Goal: Obtain resource: Download file/media

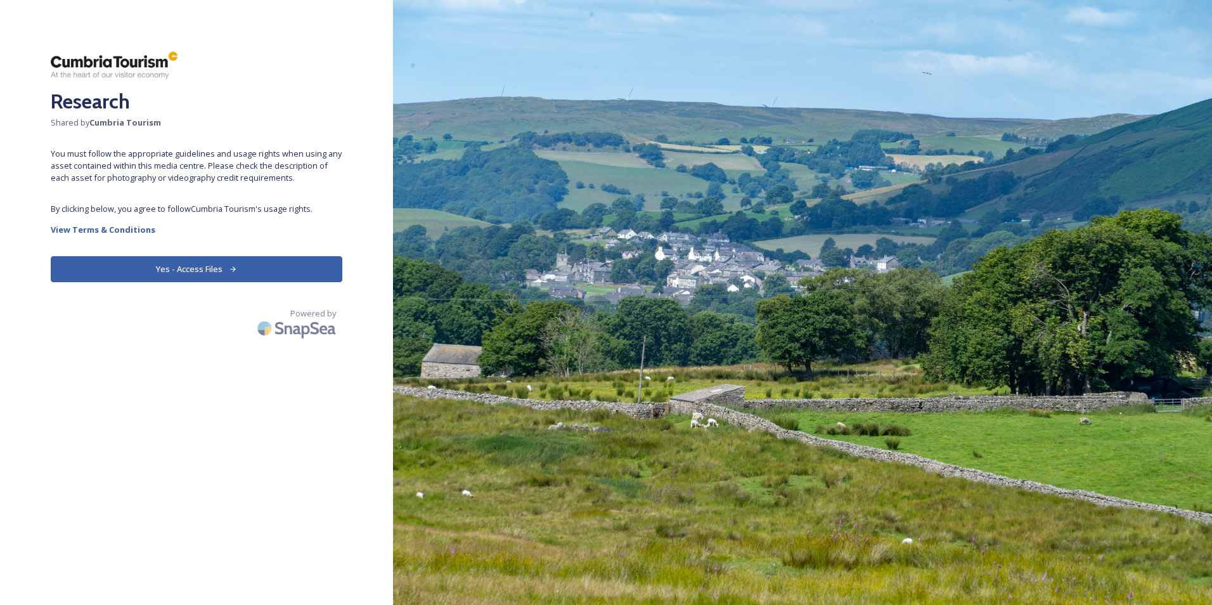
click at [281, 248] on div "Research Shared by Cumbria Tourism You must follow the appropriate guidelines a…" at bounding box center [196, 302] width 393 height 503
drag, startPoint x: 281, startPoint y: 248, endPoint x: 267, endPoint y: 271, distance: 26.7
click at [266, 272] on button "Yes - Access Files" at bounding box center [197, 269] width 292 height 26
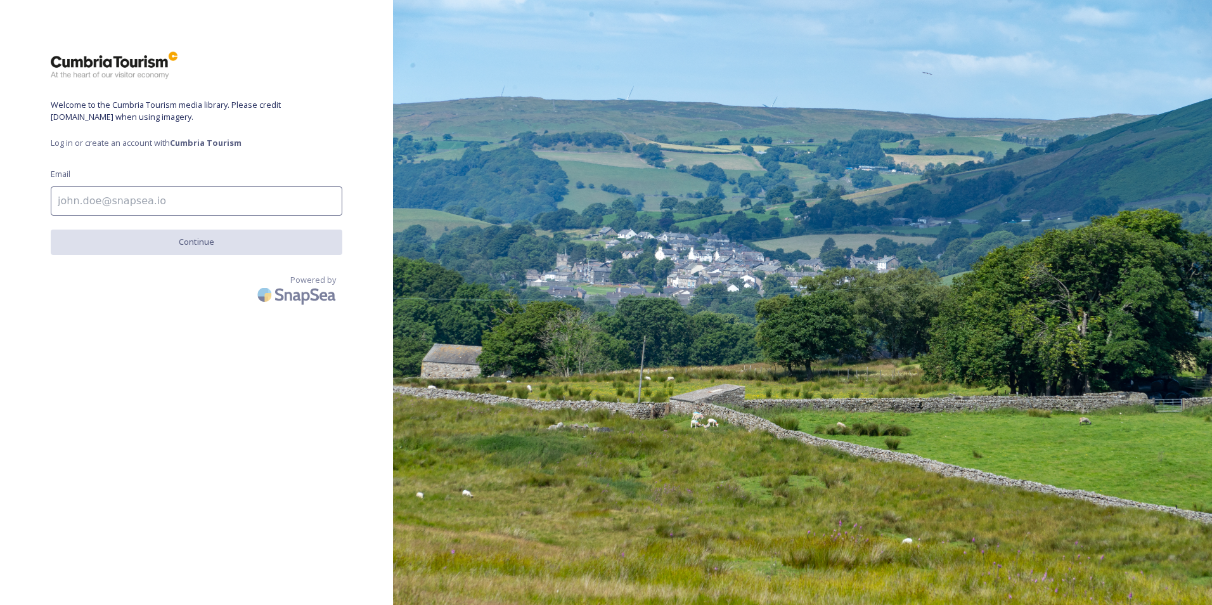
click at [115, 210] on input at bounding box center [197, 200] width 292 height 29
type input "admin@laik.co.uk"
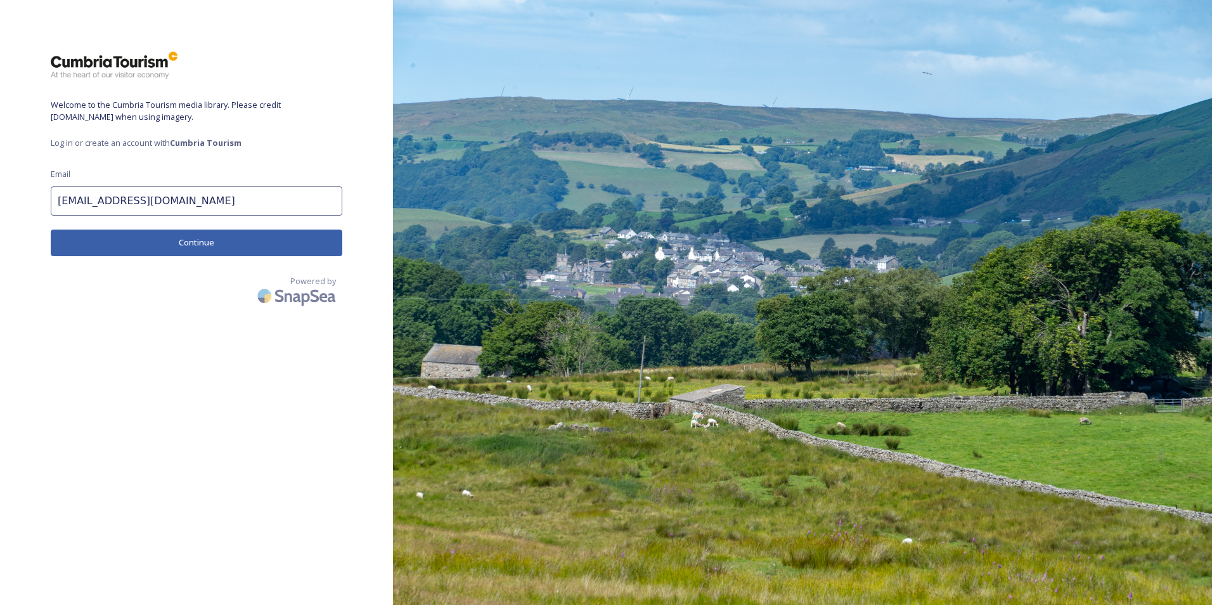
click at [158, 241] on button "Continue" at bounding box center [197, 242] width 292 height 26
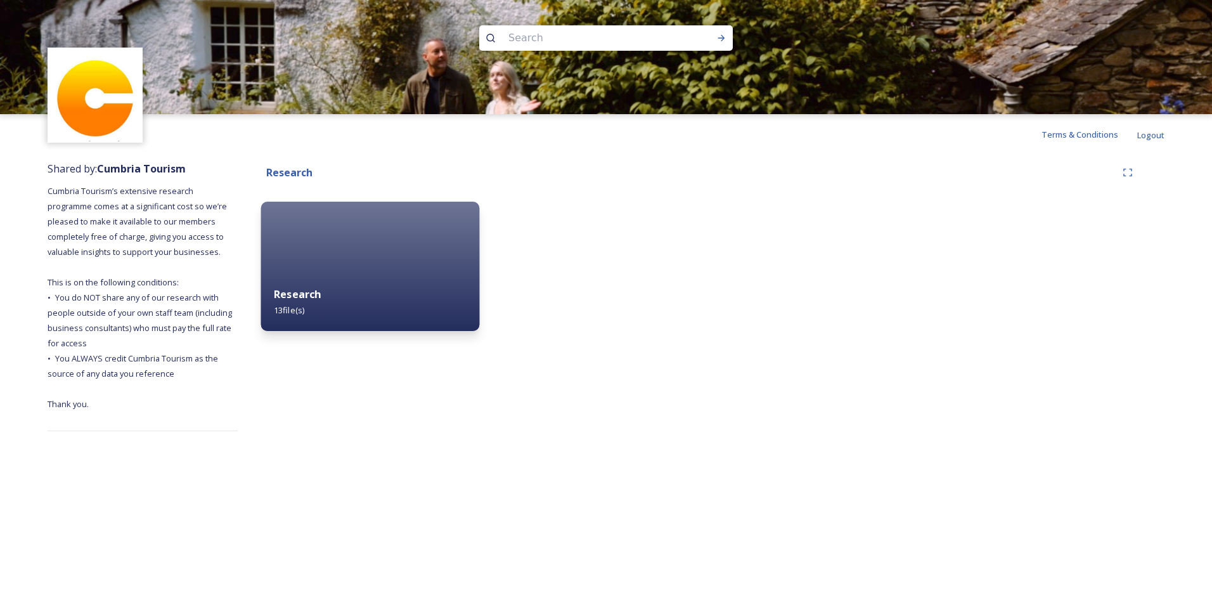
click at [299, 317] on div "Research 13 file(s)" at bounding box center [370, 302] width 219 height 58
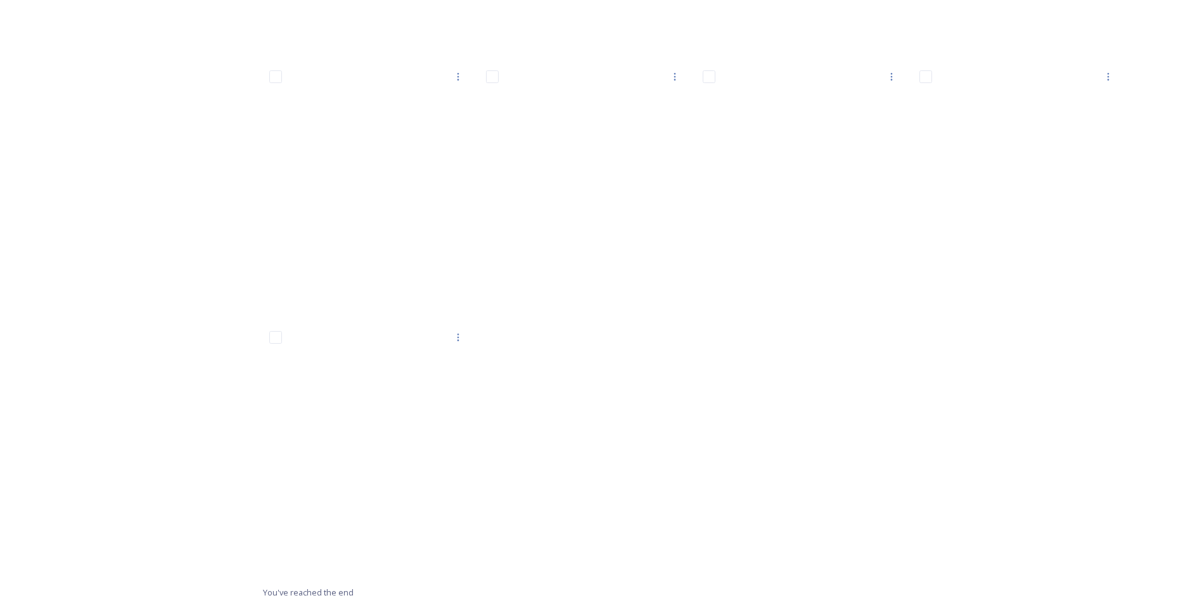
scroll to position [698, 0]
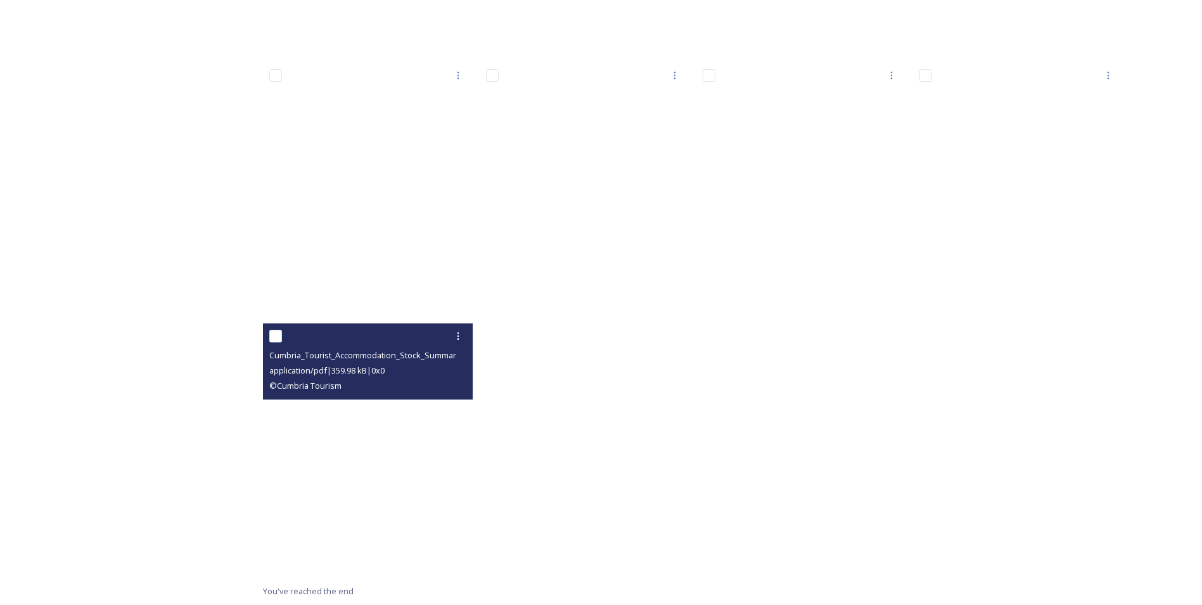
click at [283, 339] on div at bounding box center [369, 336] width 200 height 23
click at [277, 338] on input "checkbox" at bounding box center [275, 336] width 13 height 13
checkbox input "true"
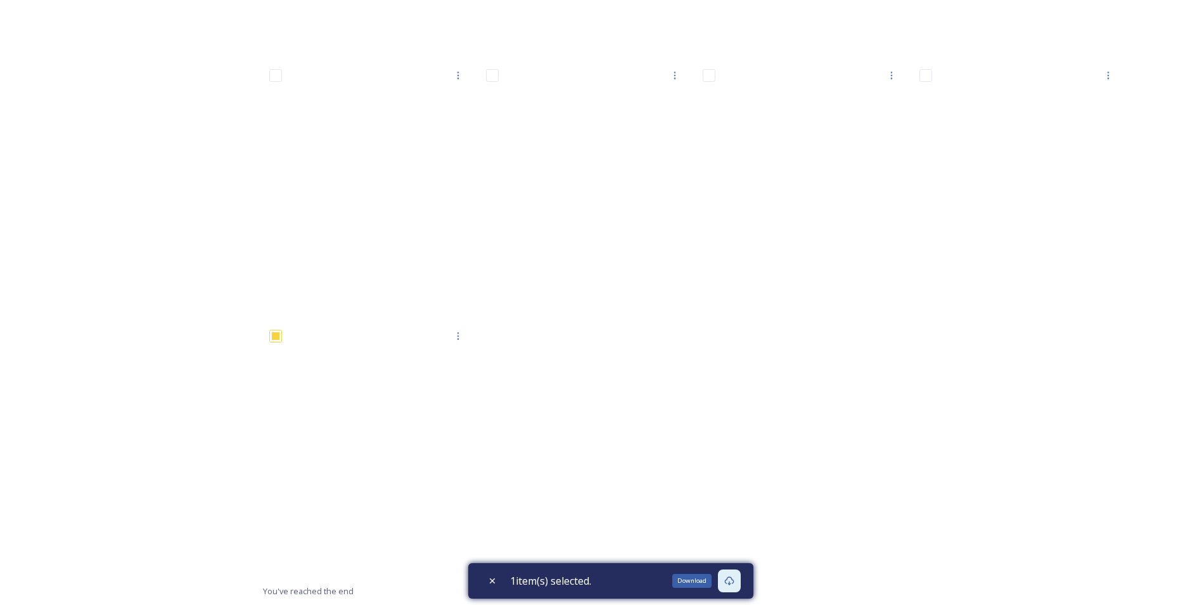
click at [729, 578] on icon at bounding box center [729, 581] width 10 height 10
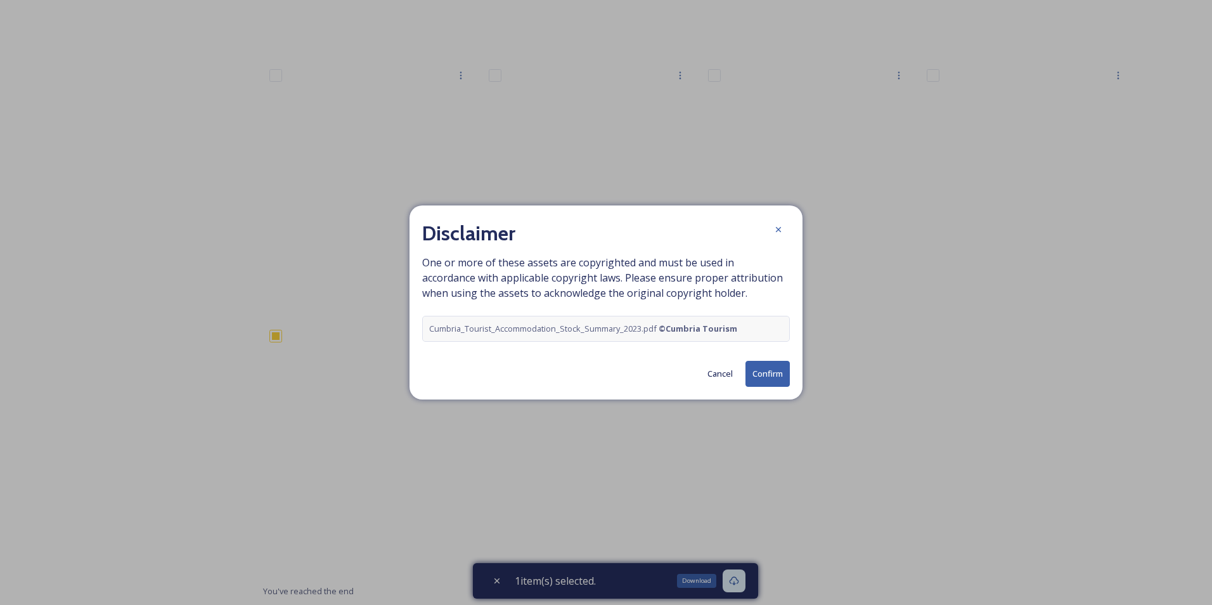
click at [764, 370] on button "Confirm" at bounding box center [767, 374] width 44 height 26
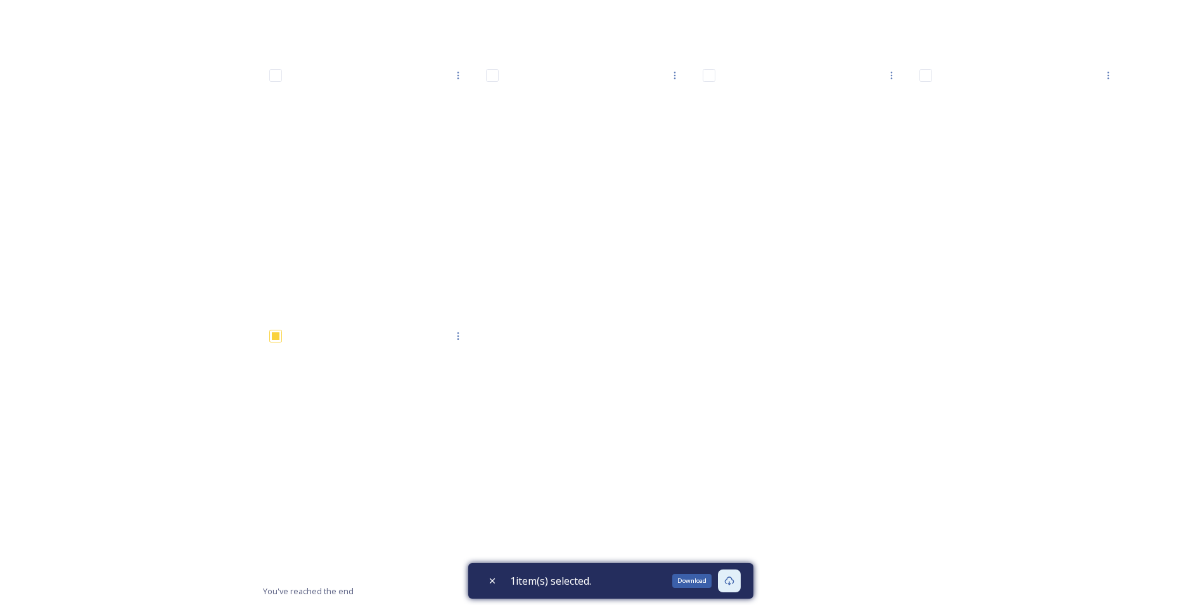
click at [701, 579] on div "Download" at bounding box center [691, 581] width 39 height 14
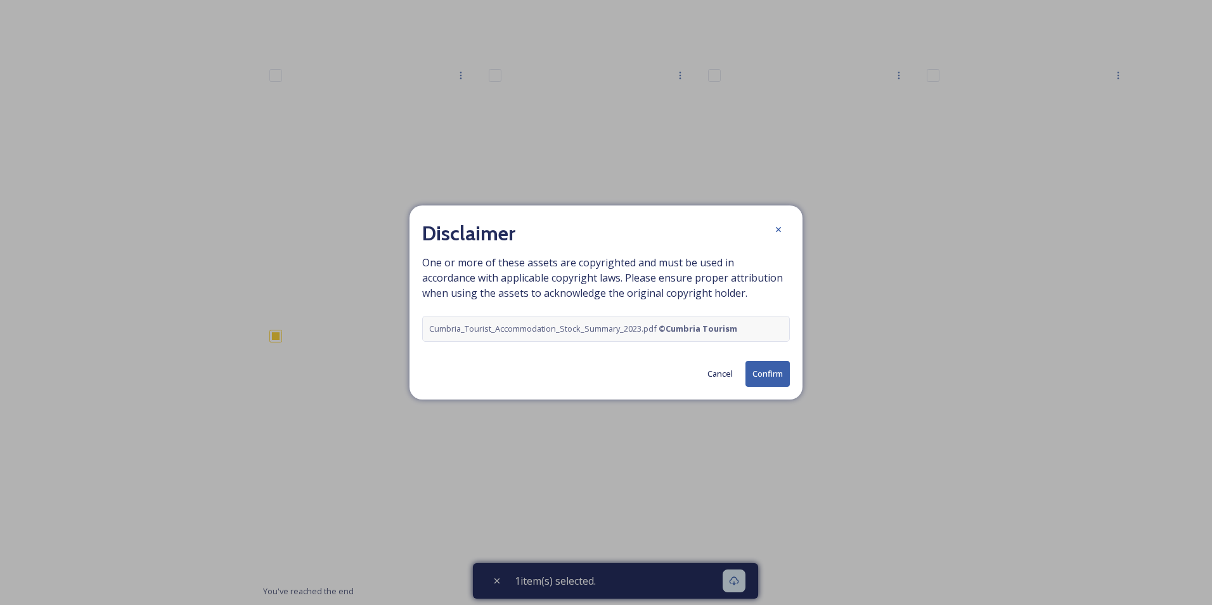
click at [770, 372] on button "Confirm" at bounding box center [767, 374] width 44 height 26
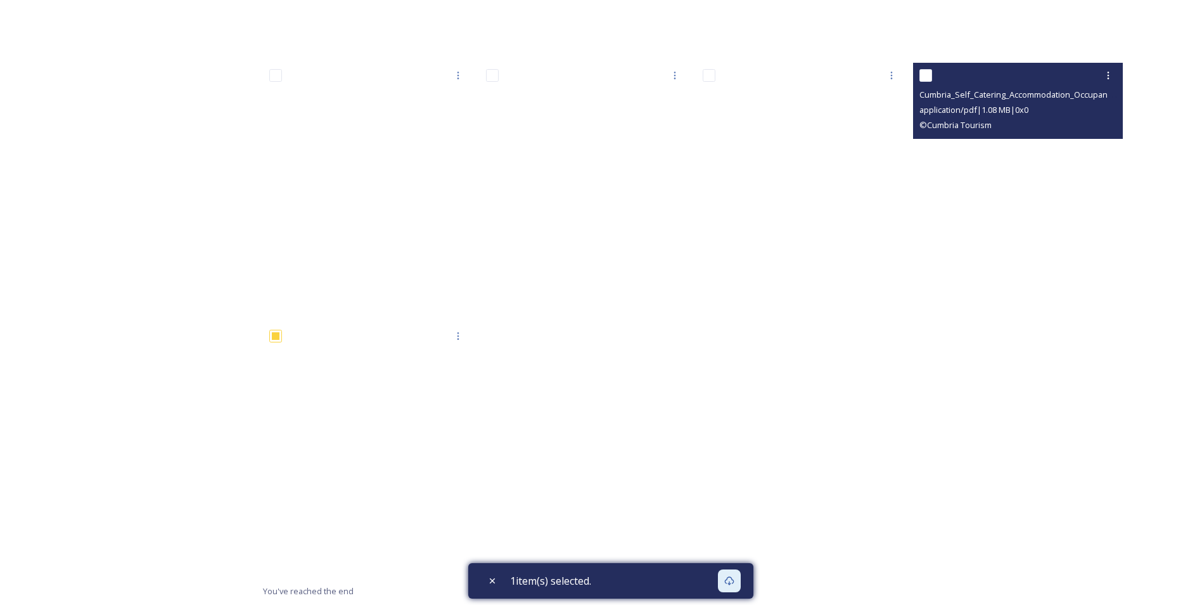
click at [943, 125] on span "© Cumbria Tourism" at bounding box center [956, 124] width 72 height 11
click at [923, 70] on input "checkbox" at bounding box center [926, 75] width 13 height 13
checkbox input "true"
click at [1107, 75] on icon at bounding box center [1108, 75] width 10 height 10
click at [1101, 131] on span "Download" at bounding box center [1093, 128] width 39 height 12
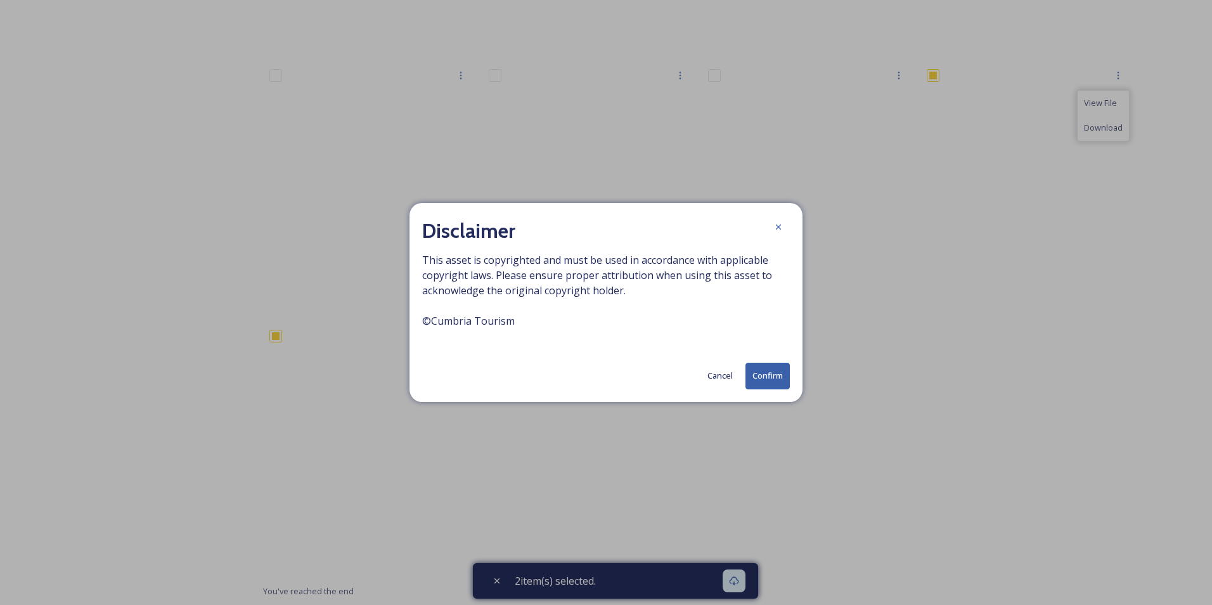
click at [785, 369] on button "Confirm" at bounding box center [767, 376] width 44 height 26
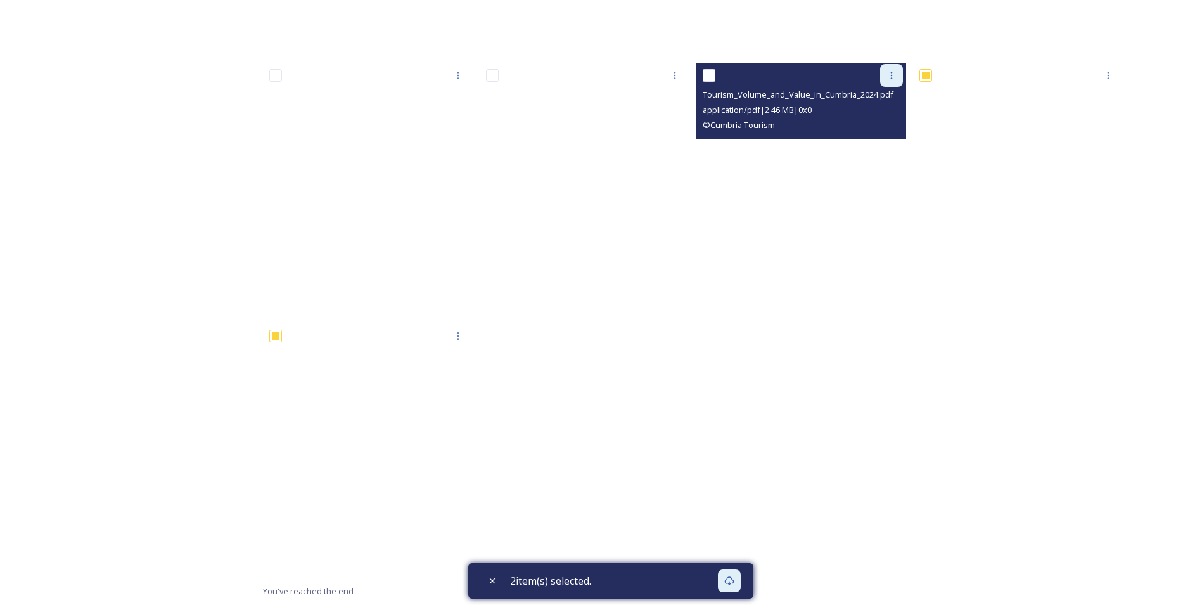
click at [888, 73] on icon at bounding box center [892, 75] width 10 height 10
click at [882, 100] on span "View File" at bounding box center [874, 103] width 33 height 12
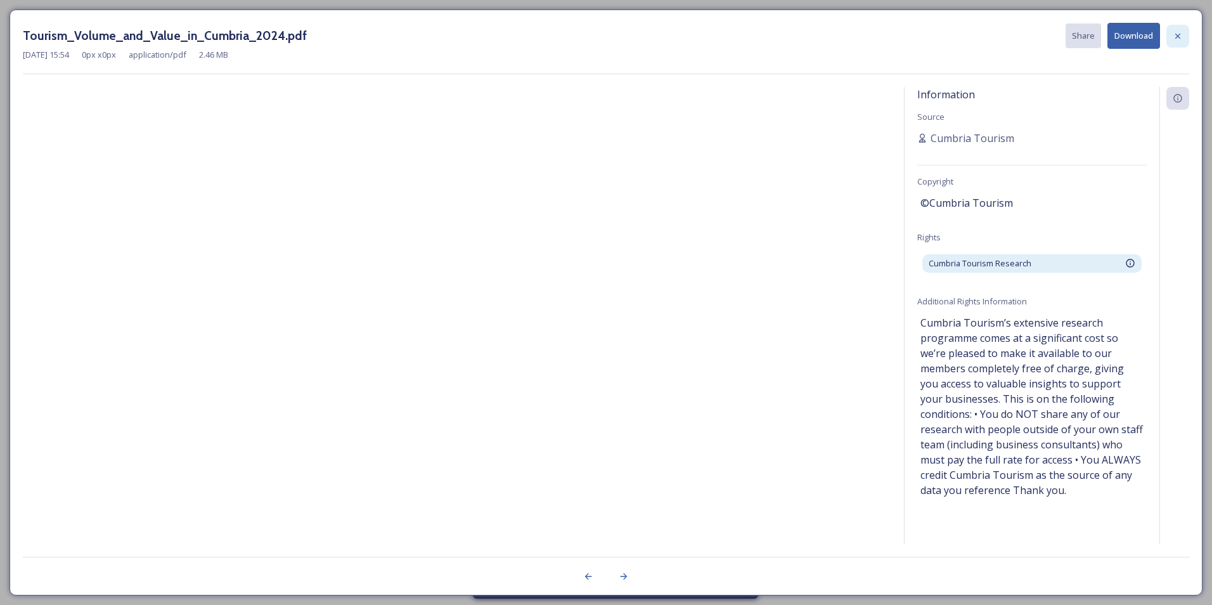
click at [1182, 35] on icon at bounding box center [1178, 36] width 10 height 10
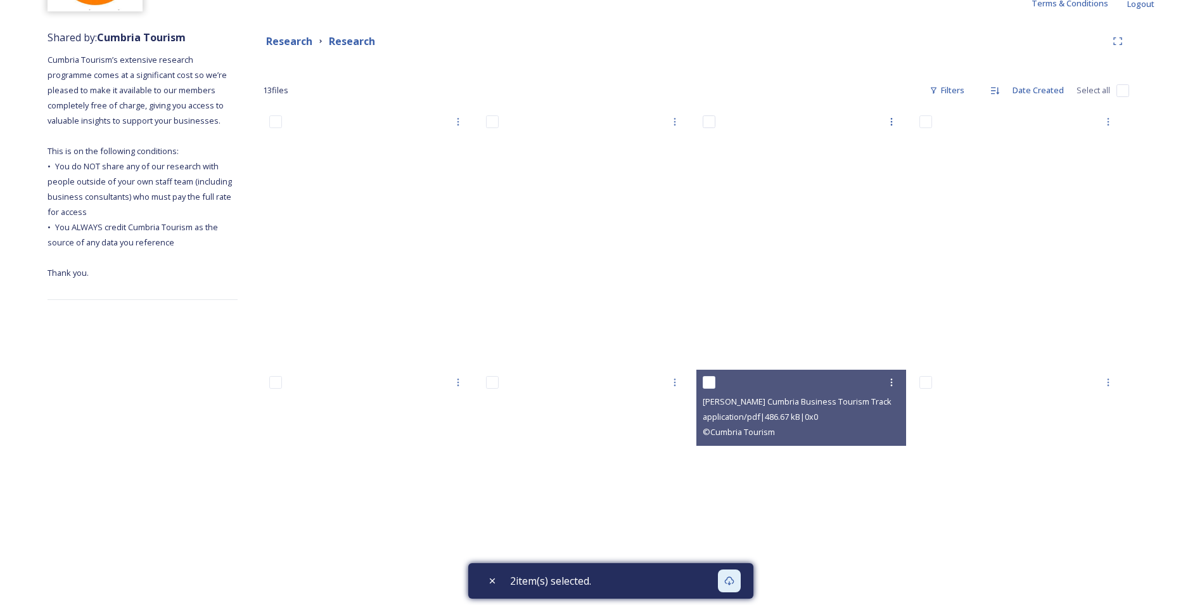
scroll to position [0, 0]
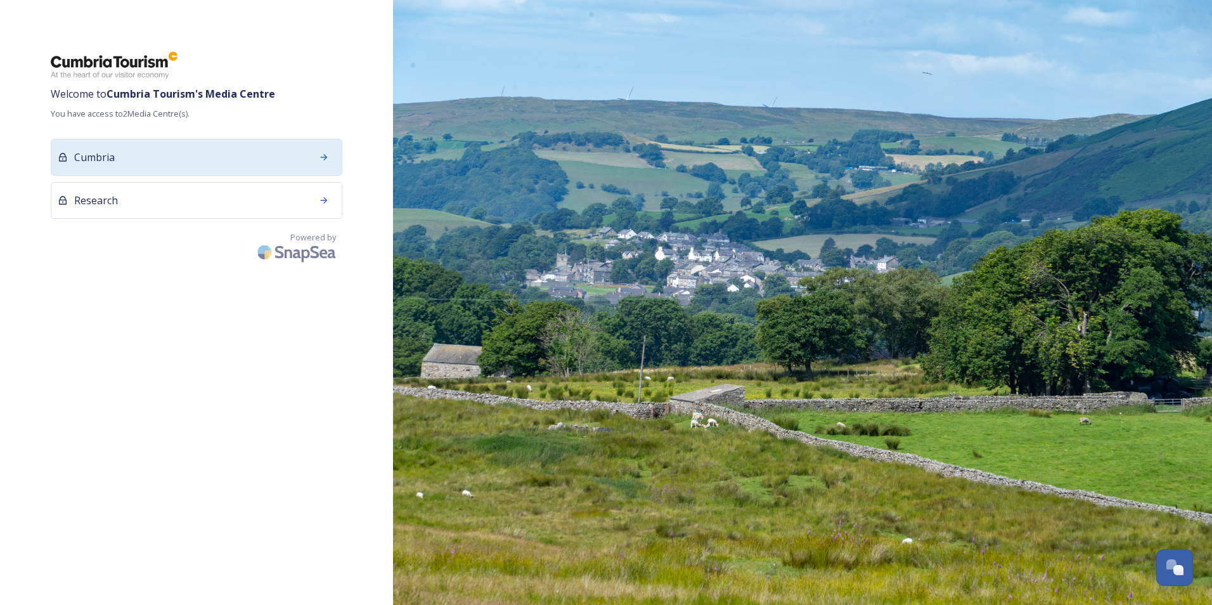
click at [323, 155] on icon at bounding box center [324, 157] width 10 height 10
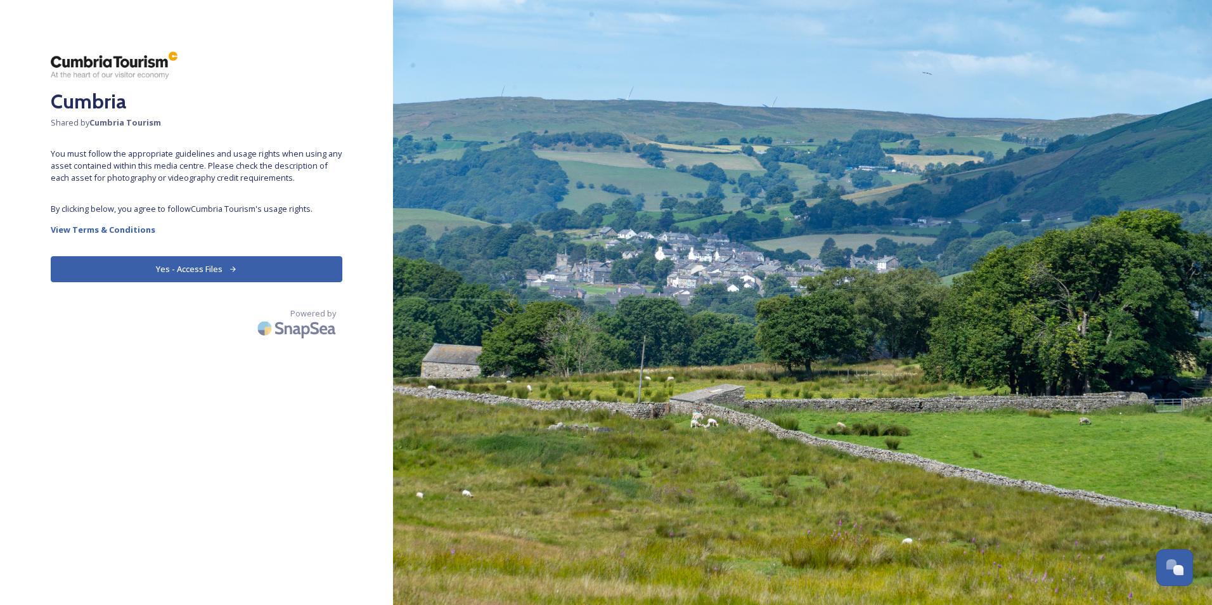
click at [226, 266] on button "Yes - Access Files" at bounding box center [197, 269] width 292 height 26
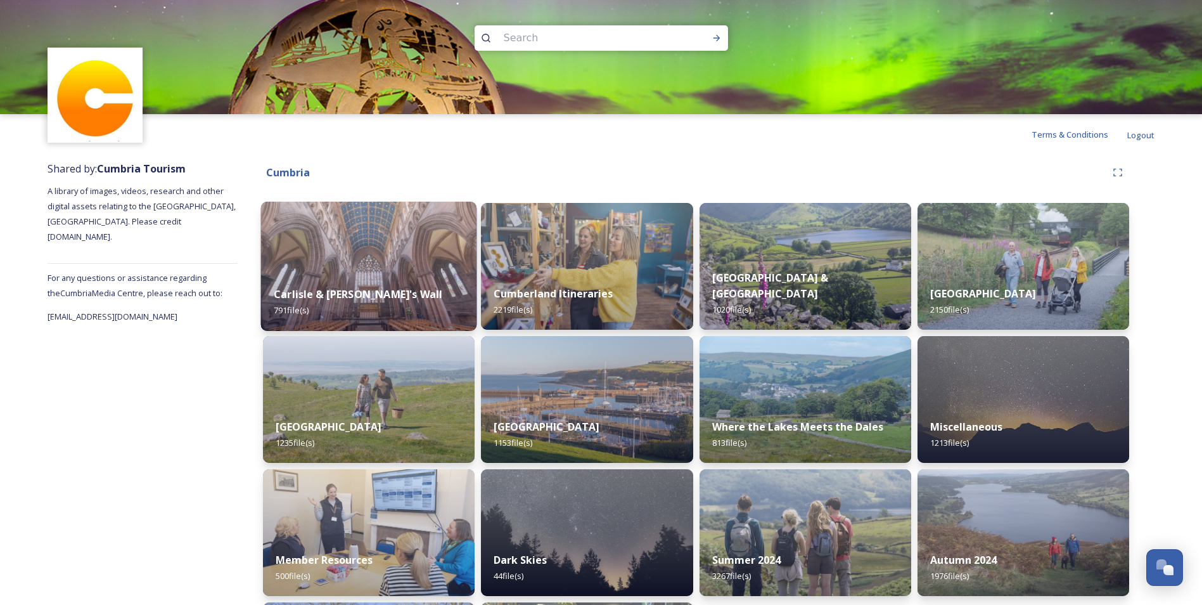
click at [310, 257] on img at bounding box center [369, 266] width 216 height 129
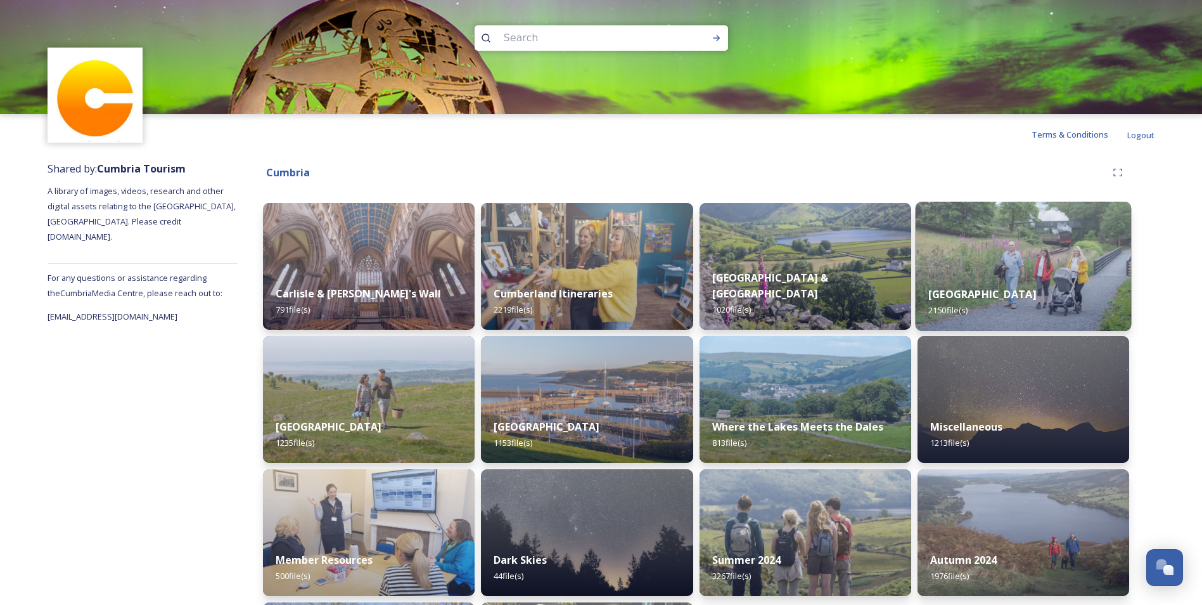
click at [1053, 294] on div "[GEOGRAPHIC_DATA] 2150 file(s)" at bounding box center [1023, 302] width 216 height 58
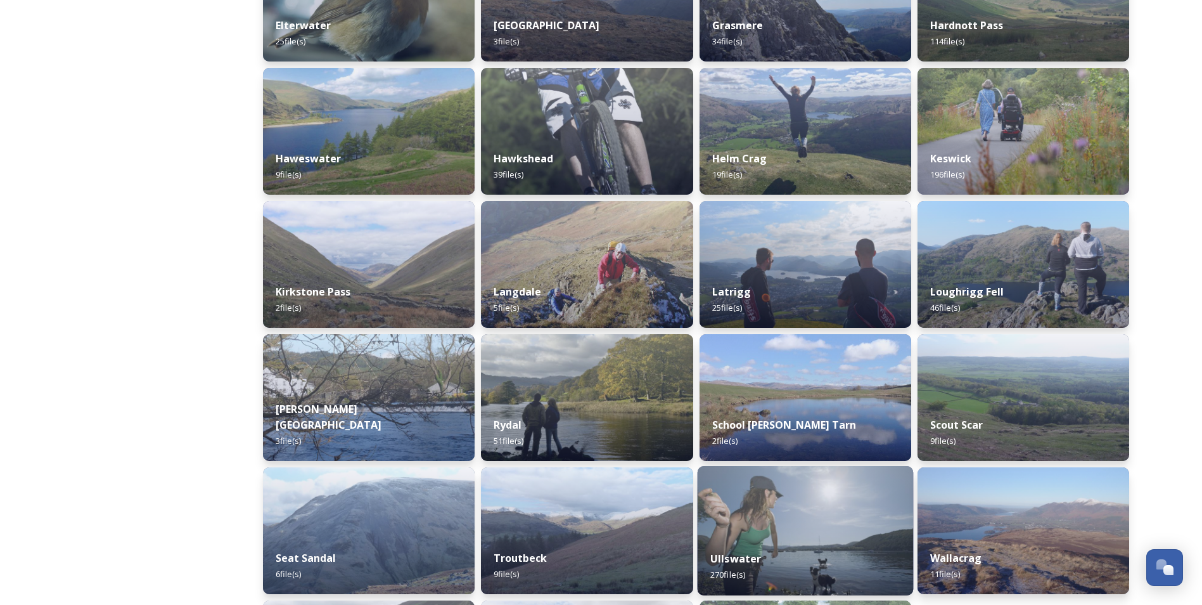
scroll to position [716, 0]
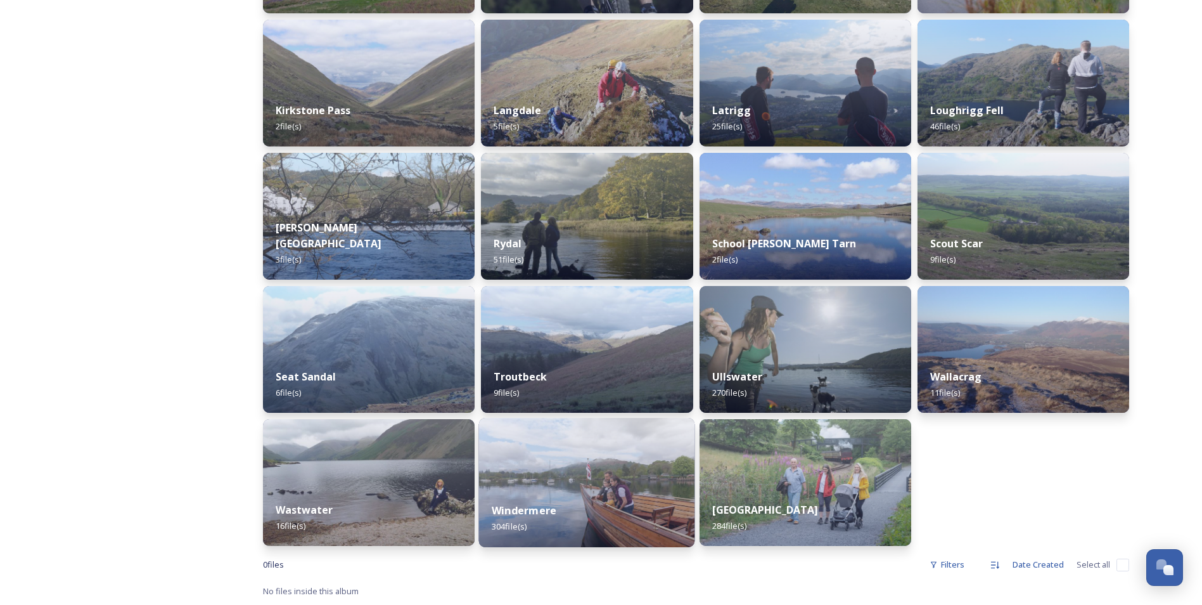
click at [617, 524] on div "Windermere 304 file(s)" at bounding box center [587, 518] width 216 height 58
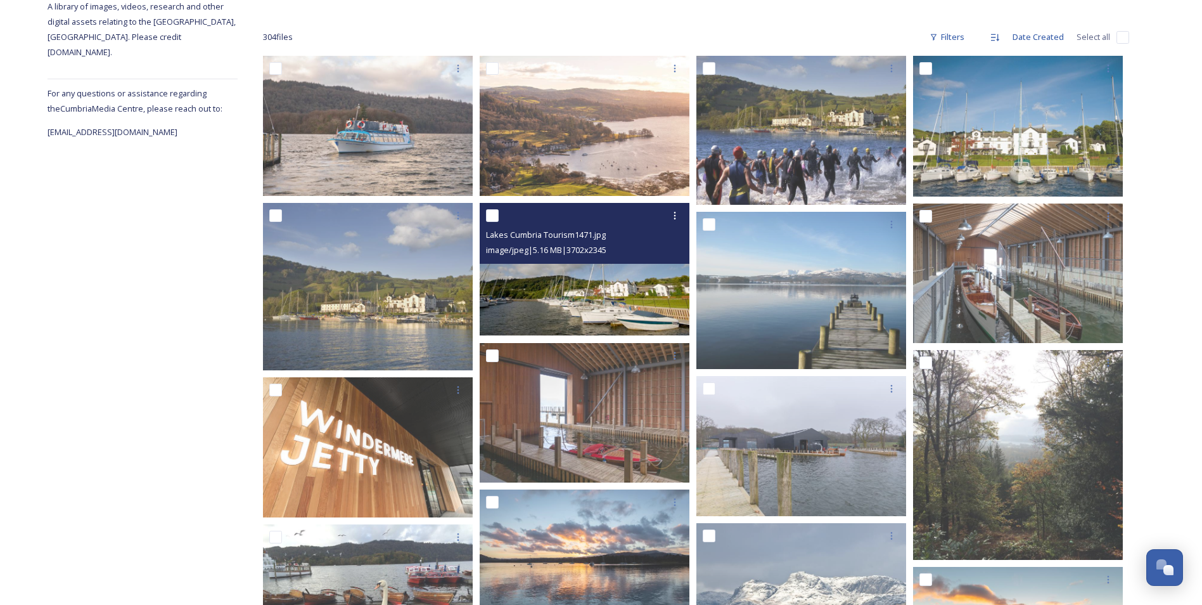
scroll to position [190, 0]
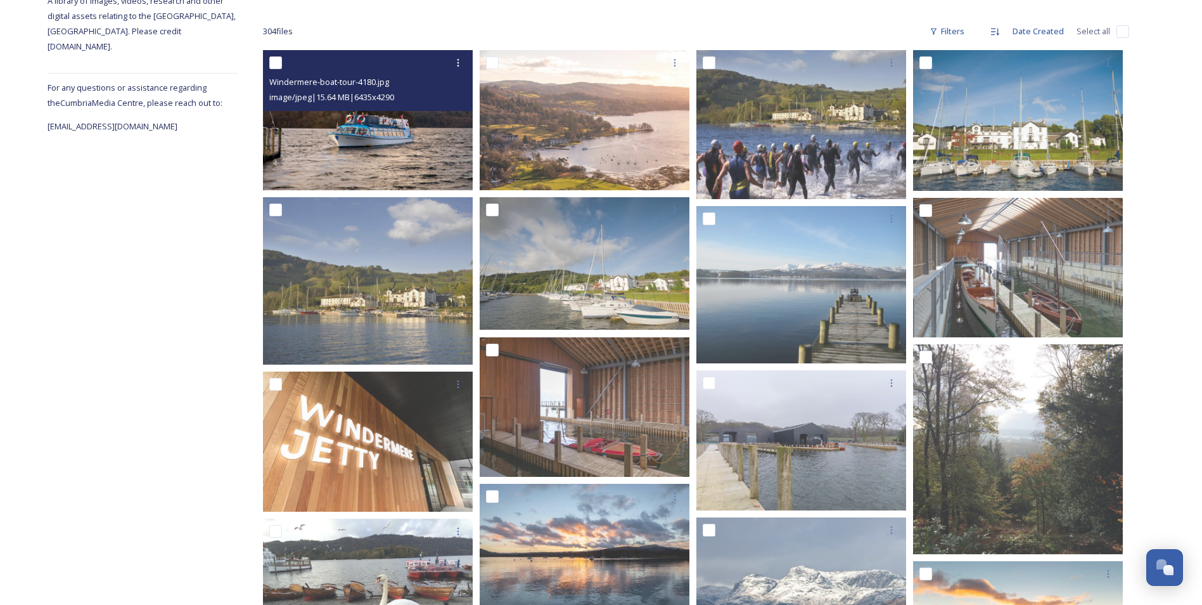
click at [389, 152] on img at bounding box center [368, 120] width 210 height 140
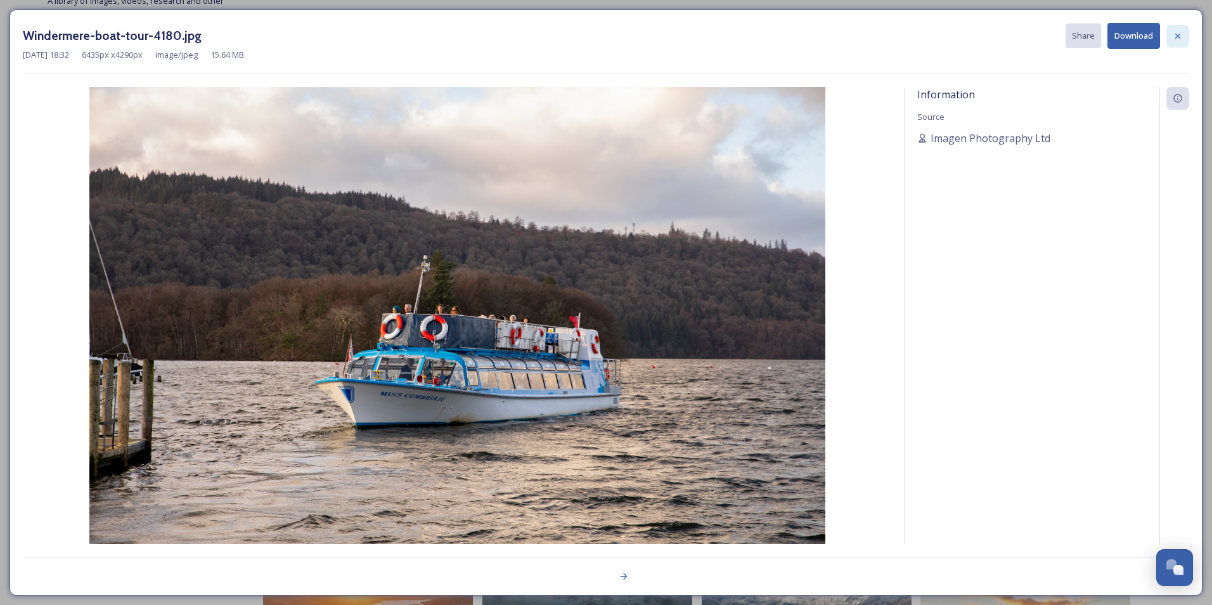
click at [1180, 41] on icon at bounding box center [1178, 36] width 10 height 10
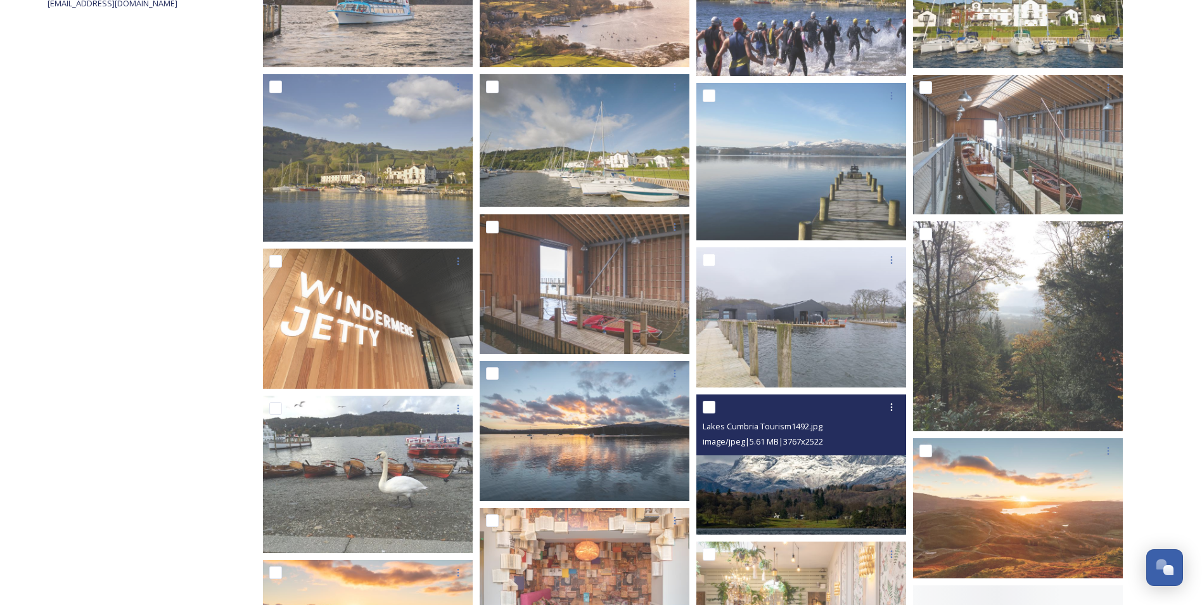
scroll to position [507, 0]
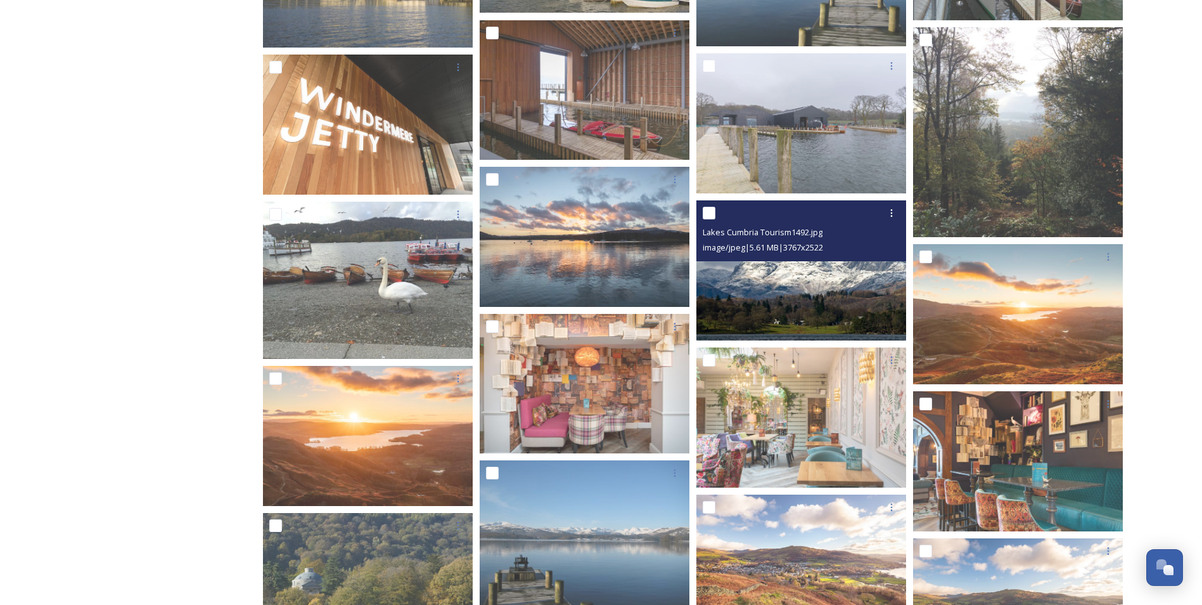
click at [837, 300] on img at bounding box center [802, 270] width 210 height 141
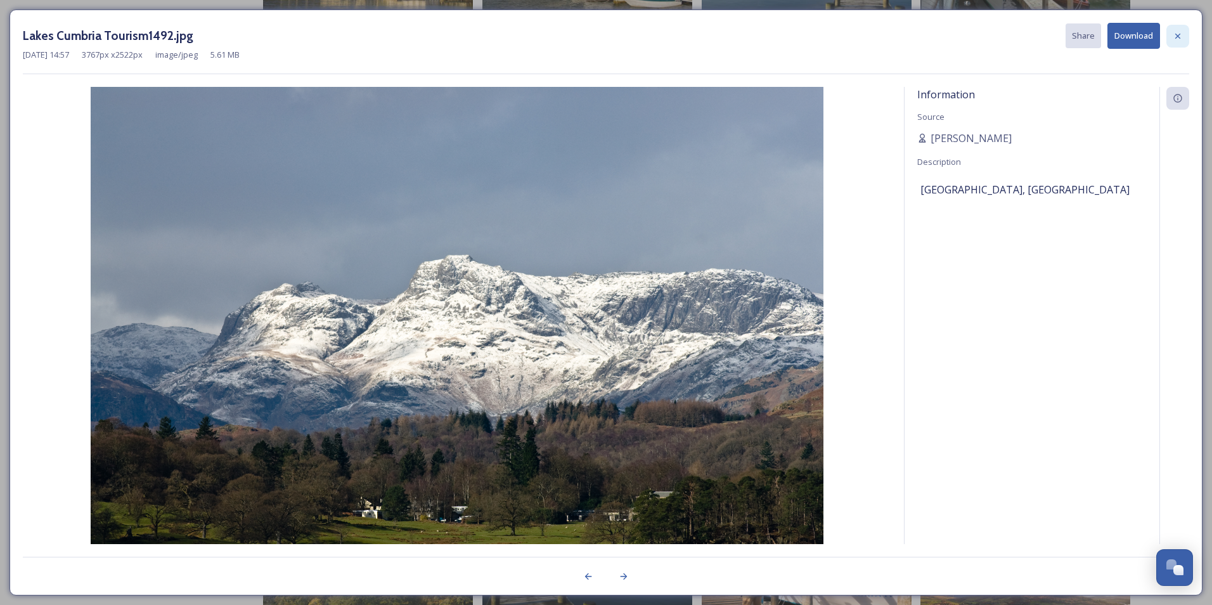
click at [1178, 35] on icon at bounding box center [1177, 35] width 5 height 5
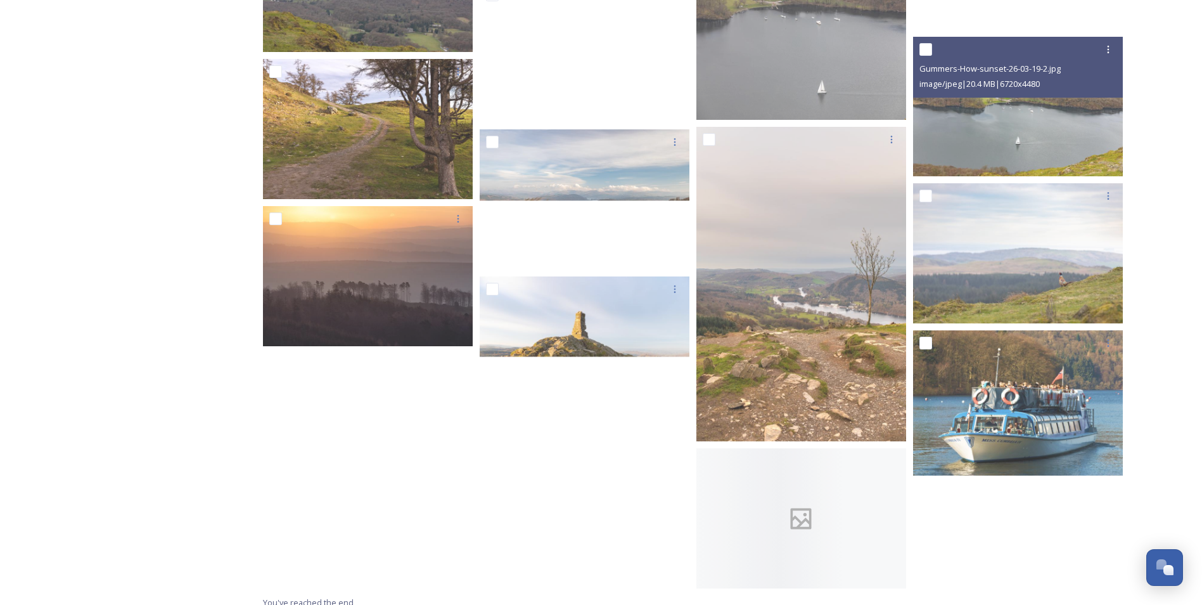
scroll to position [12600, 0]
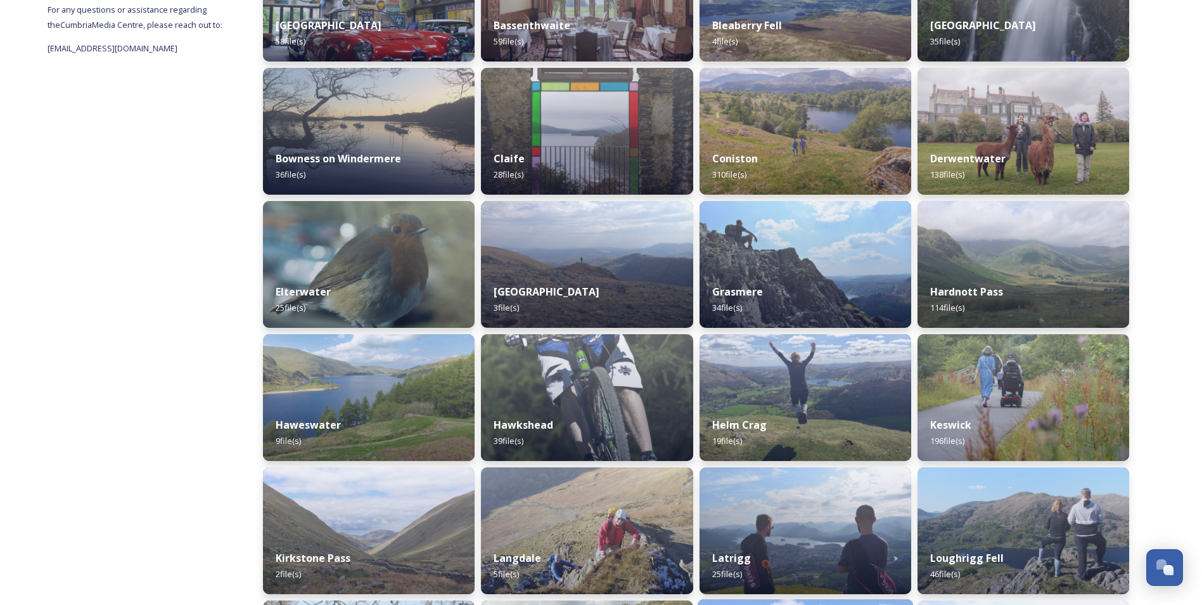
scroll to position [697, 0]
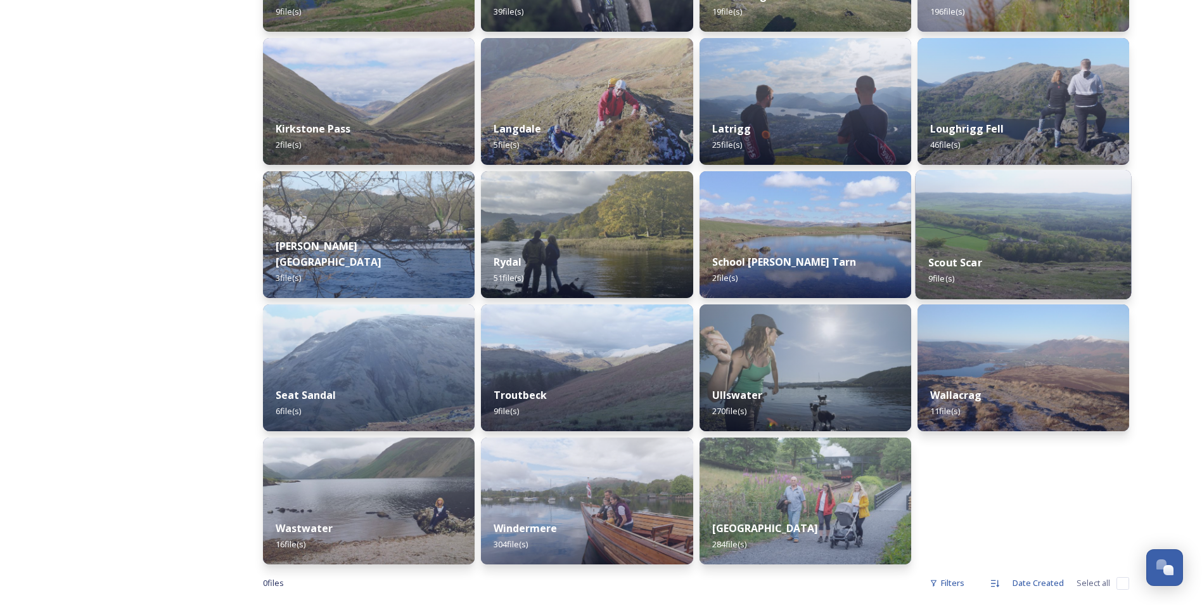
click at [982, 273] on div "Scout Scar 9 file(s)" at bounding box center [1023, 270] width 216 height 58
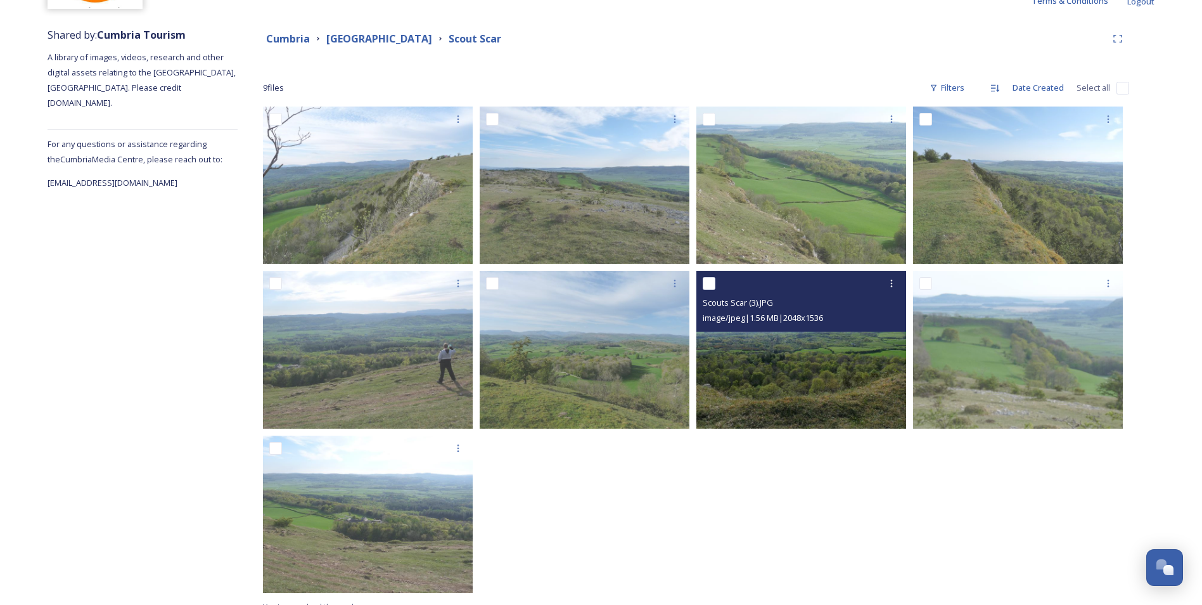
scroll to position [150, 0]
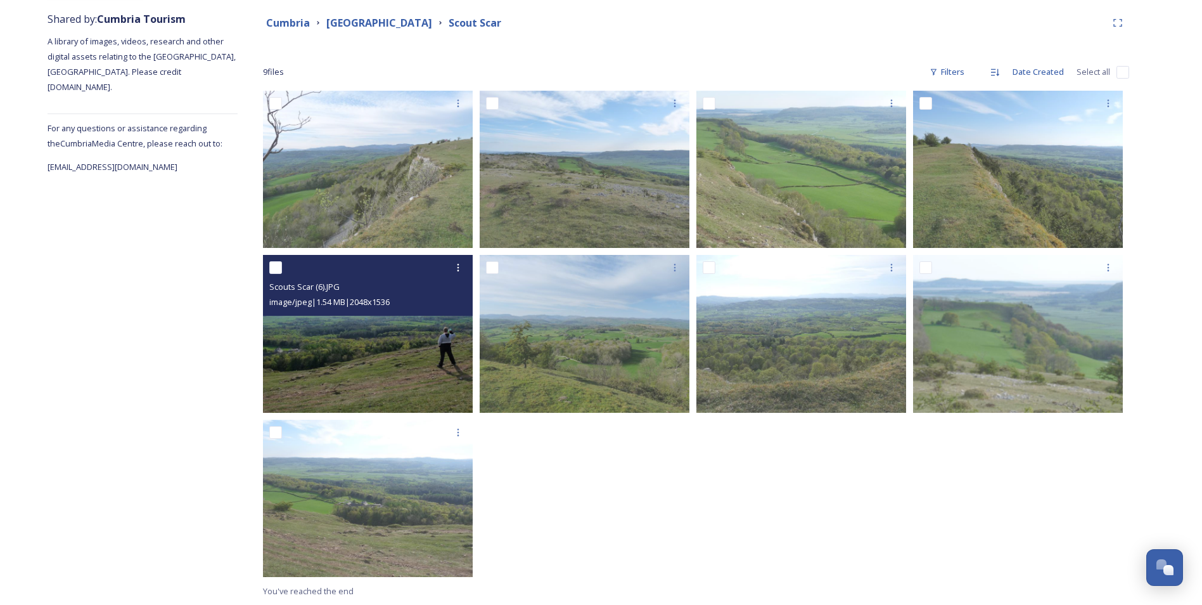
click at [382, 373] on img at bounding box center [368, 333] width 210 height 157
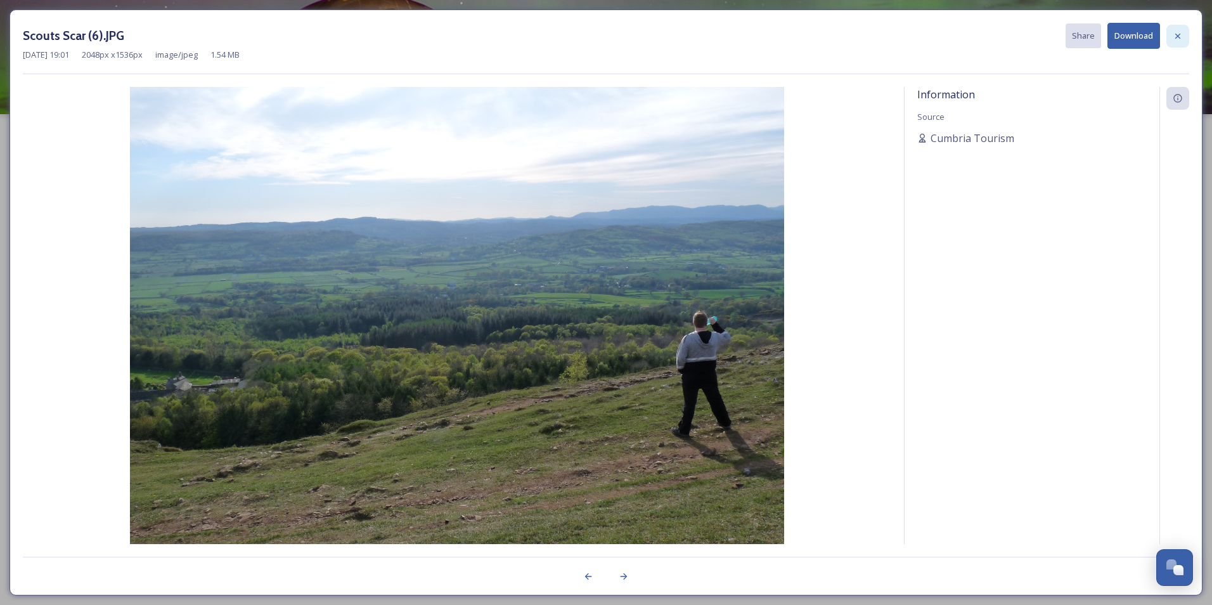
click at [1176, 38] on icon at bounding box center [1177, 35] width 5 height 5
